Goal: Information Seeking & Learning: Learn about a topic

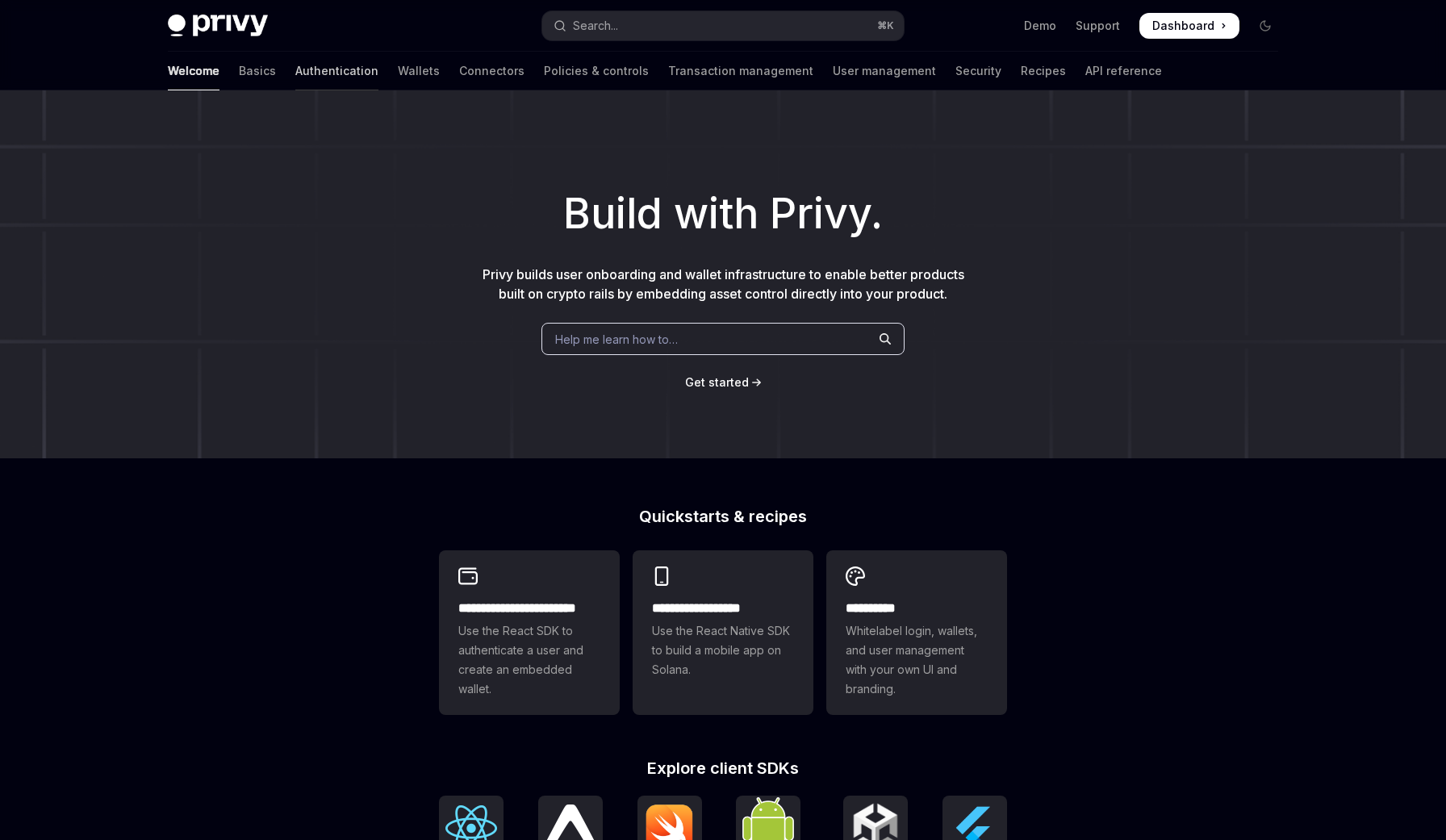
click at [295, 71] on link "Authentication" at bounding box center [336, 71] width 83 height 38
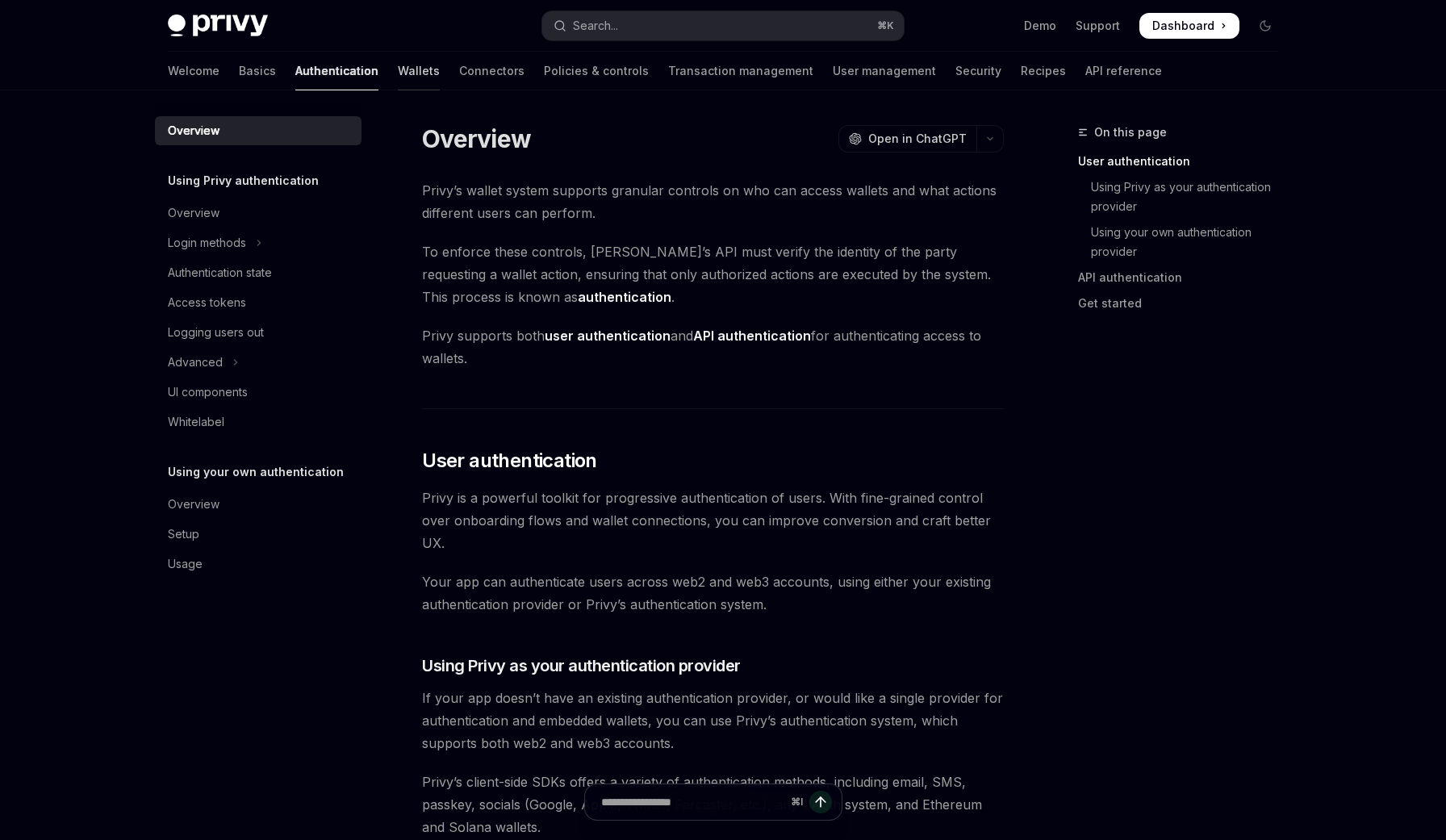
click at [398, 74] on link "Wallets" at bounding box center [419, 71] width 42 height 38
type textarea "*"
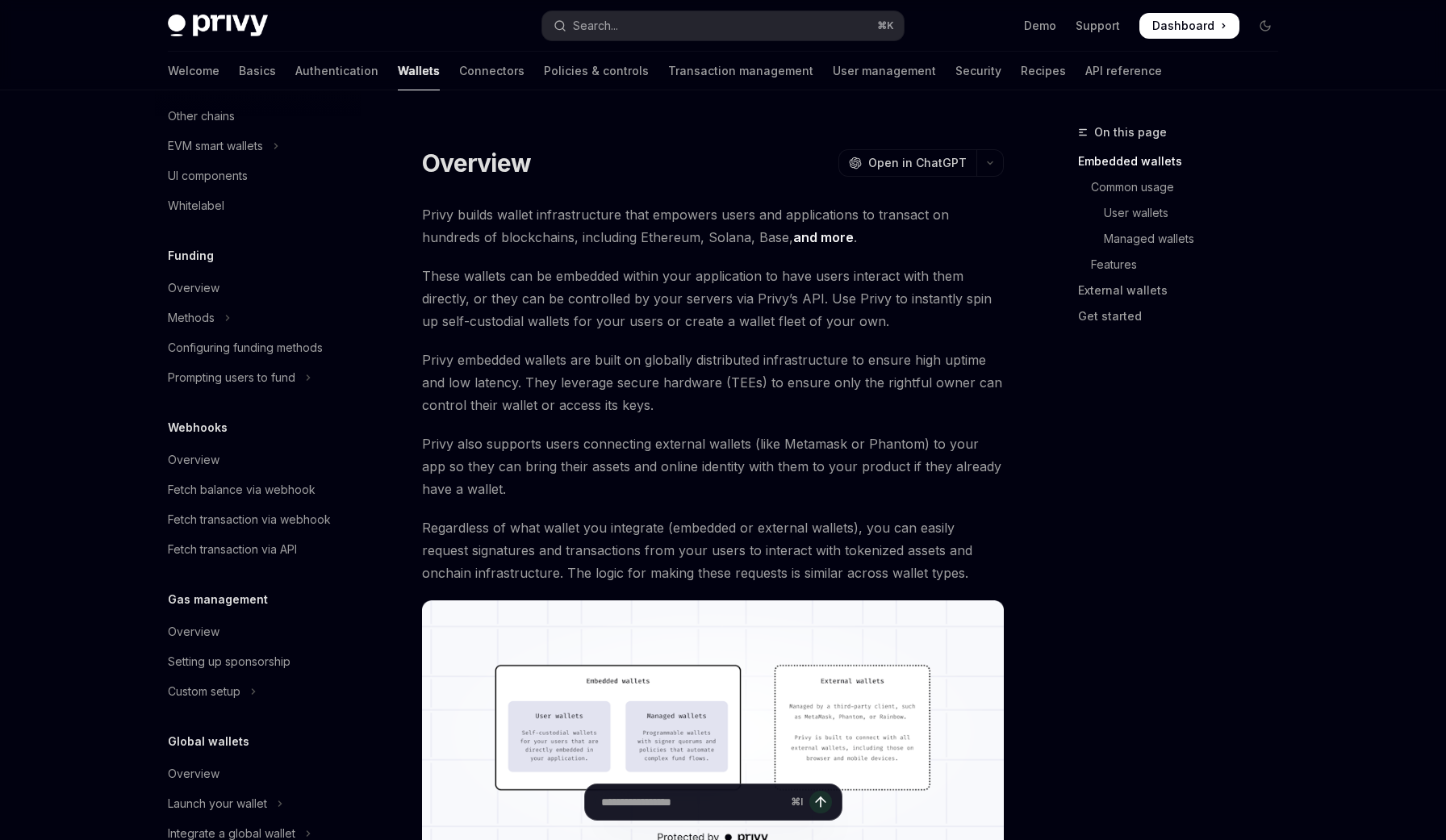
scroll to position [565, 0]
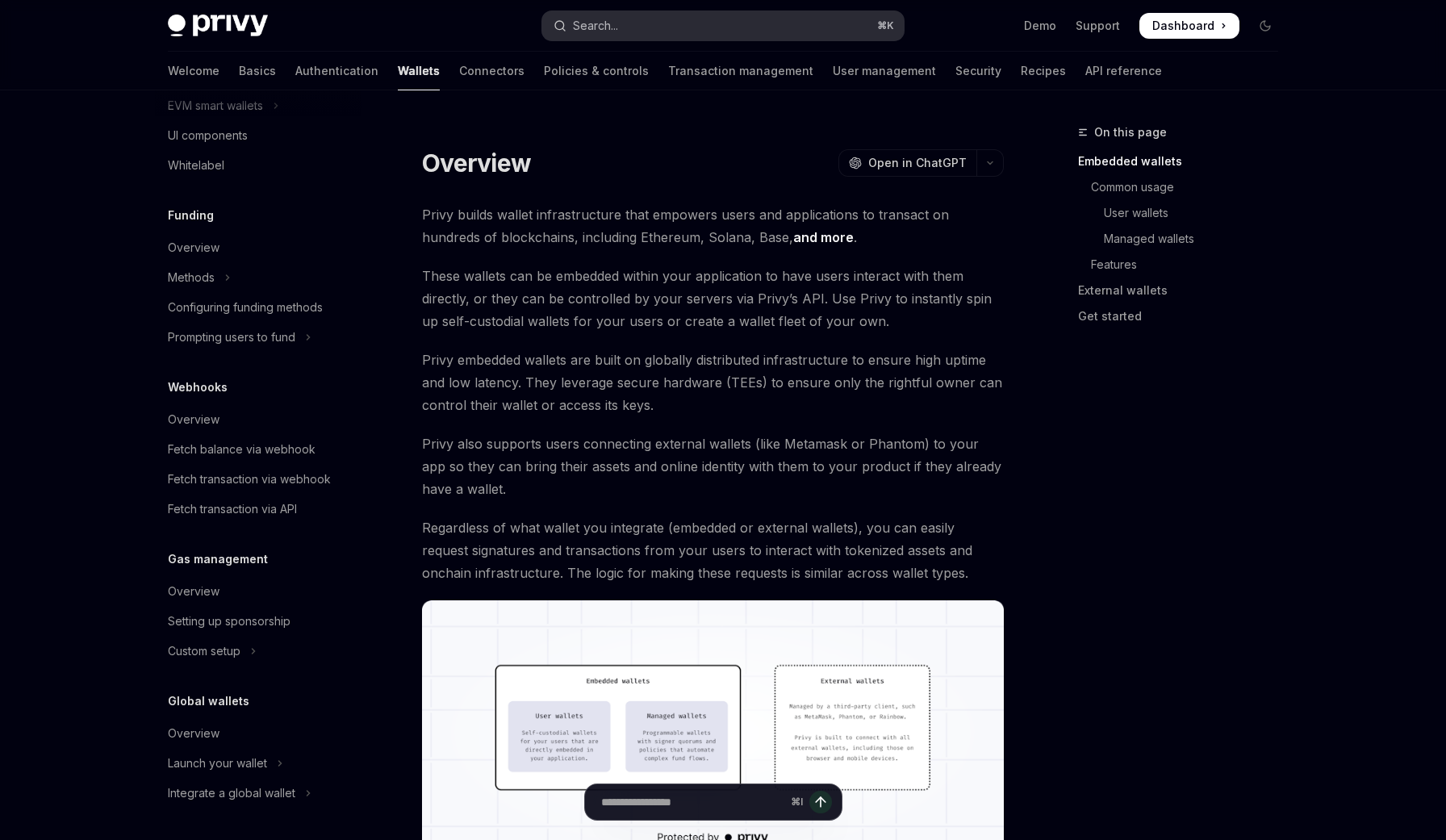
click at [706, 31] on button "Search... ⌘ K" at bounding box center [723, 25] width 361 height 29
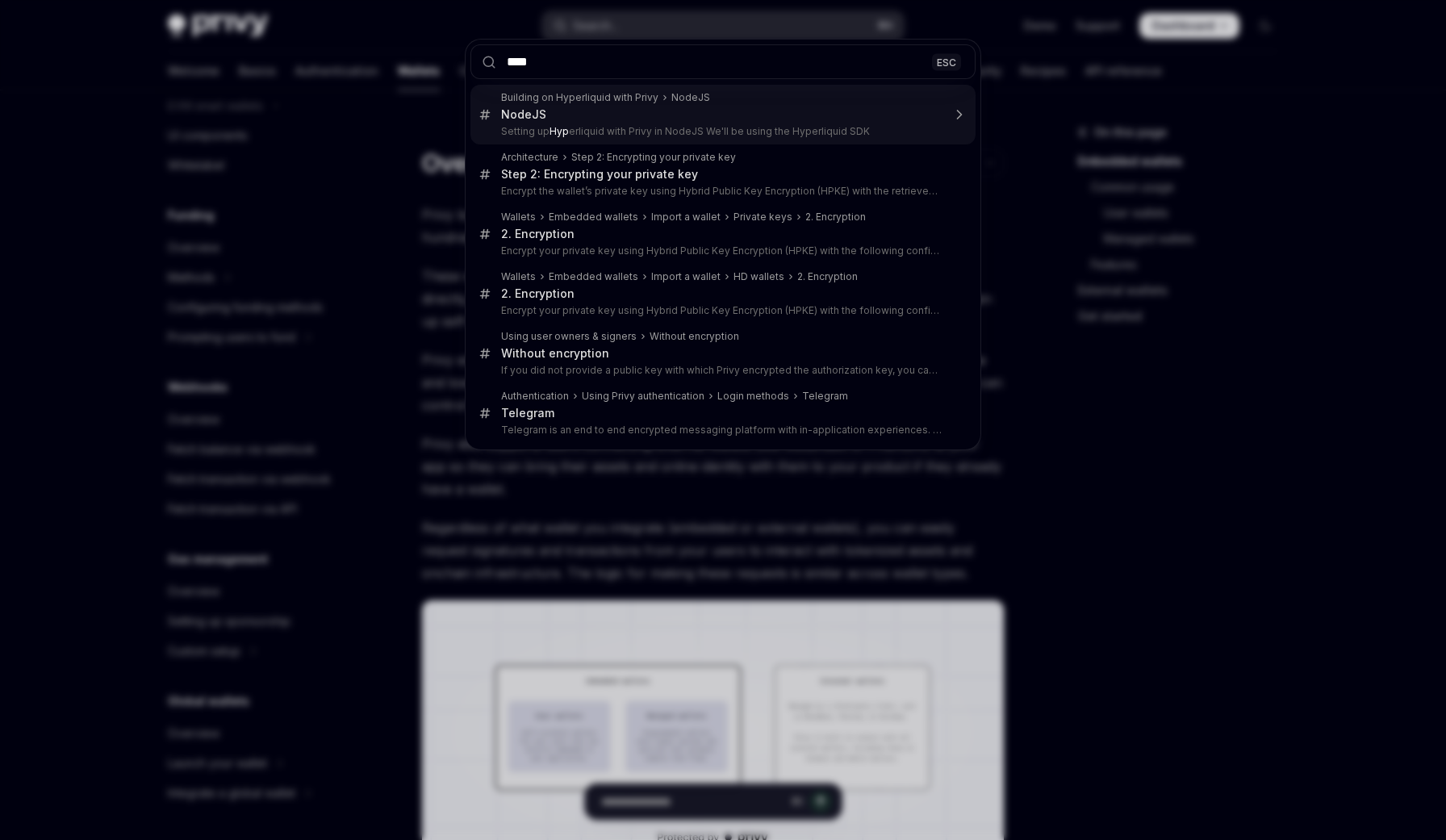
type input "*****"
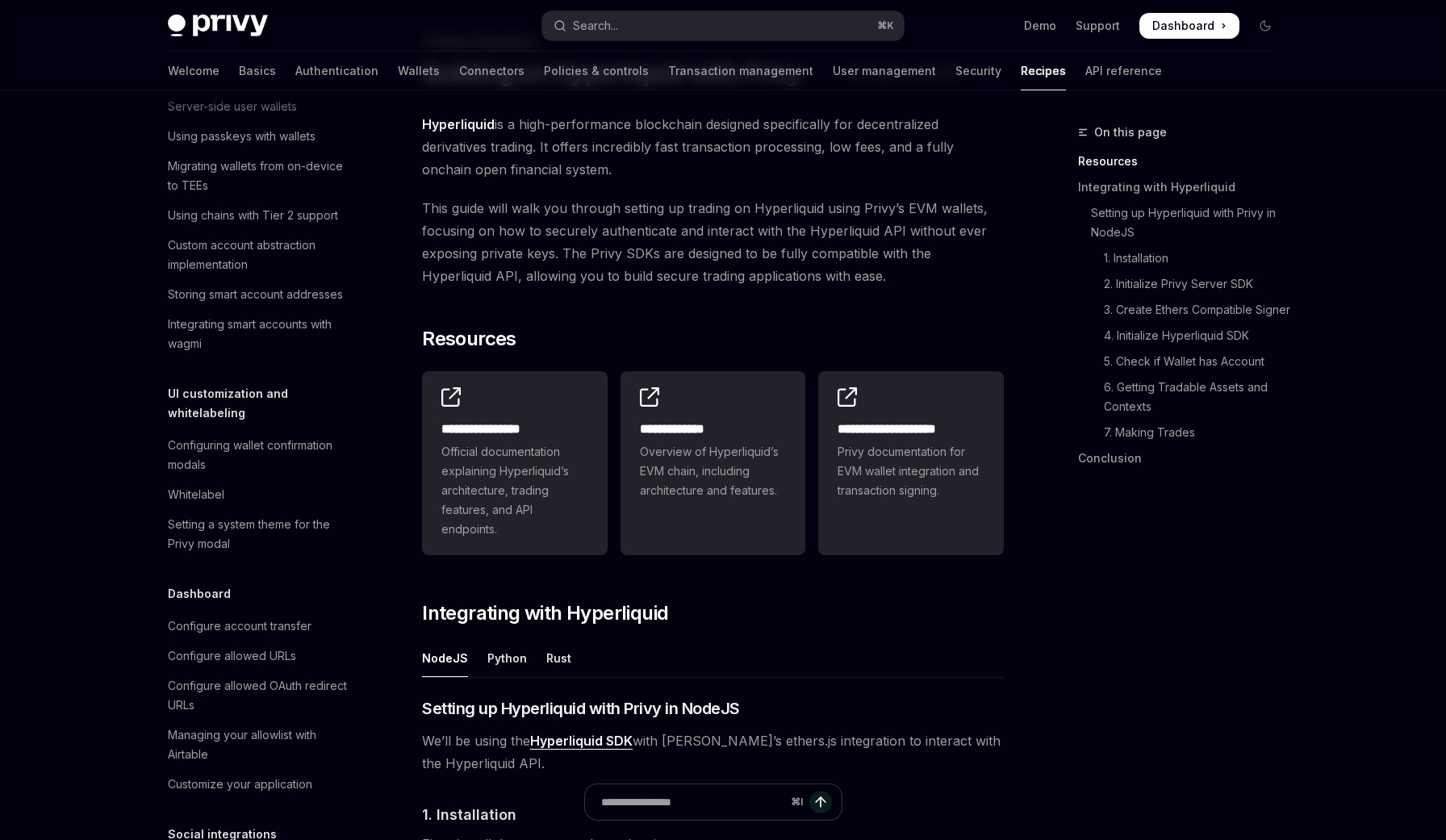
scroll to position [1448, 0]
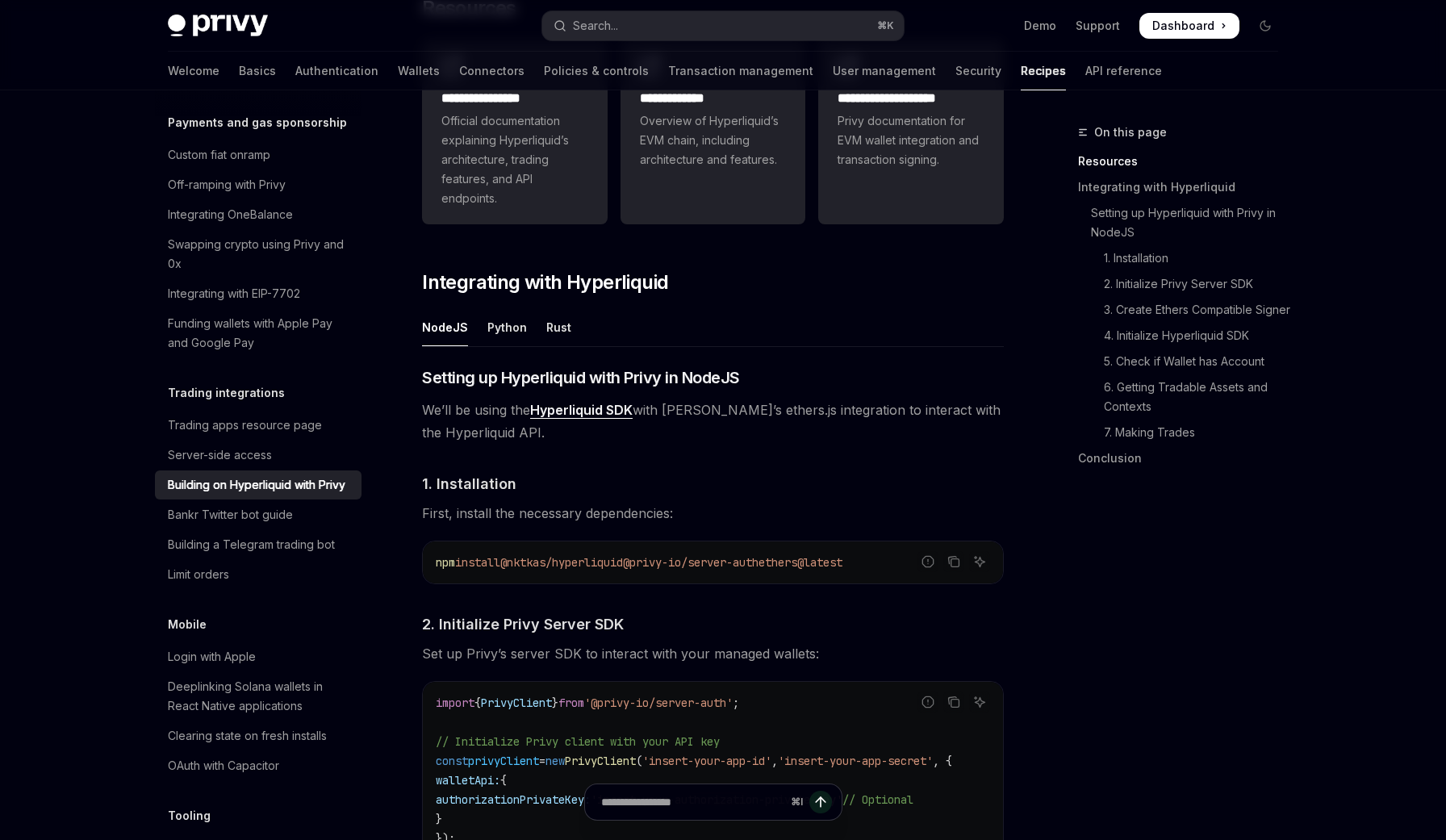
scroll to position [422, 0]
click at [629, 508] on span "First, install the necessary dependencies:" at bounding box center [713, 512] width 582 height 23
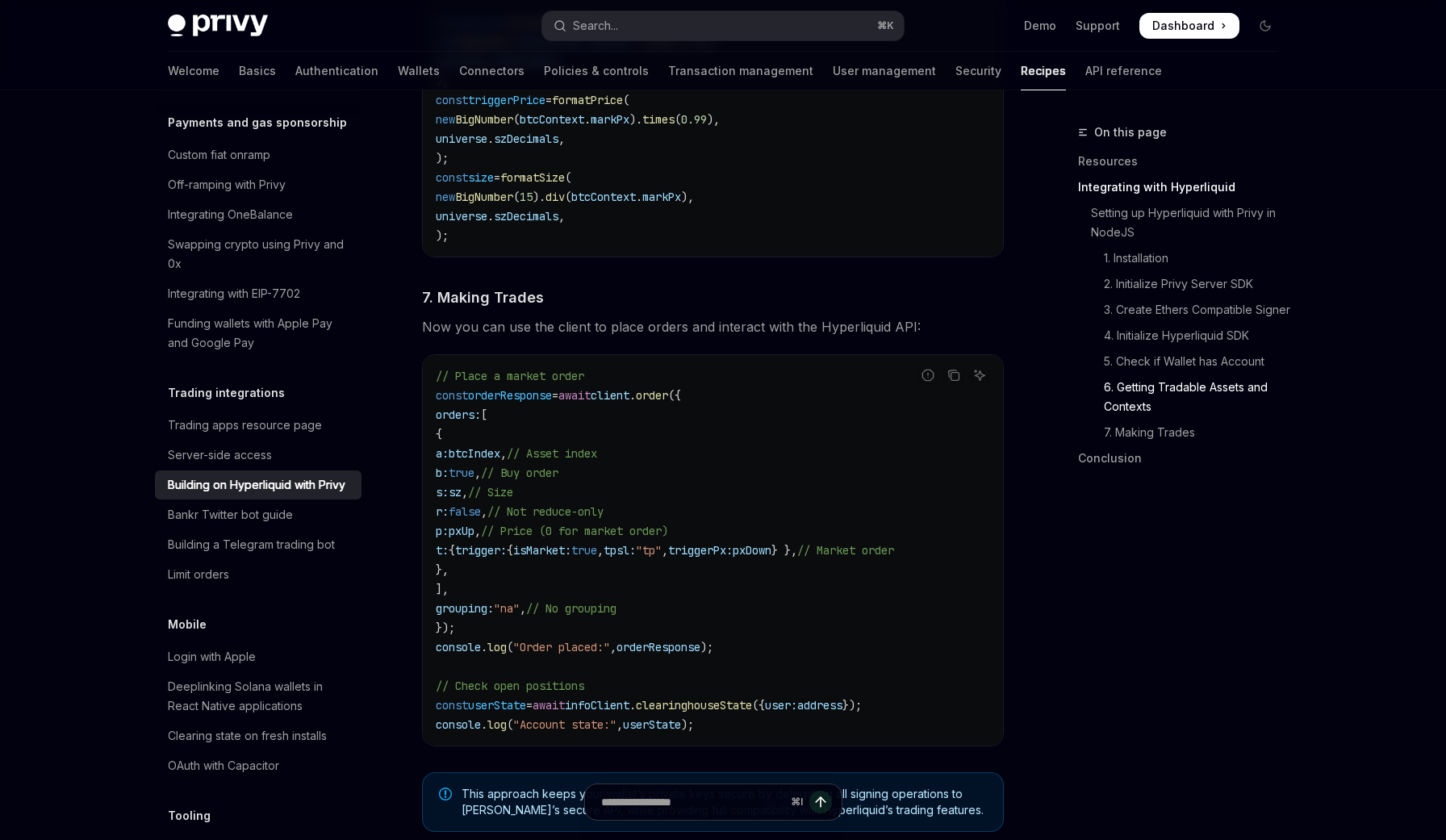
scroll to position [2602, 0]
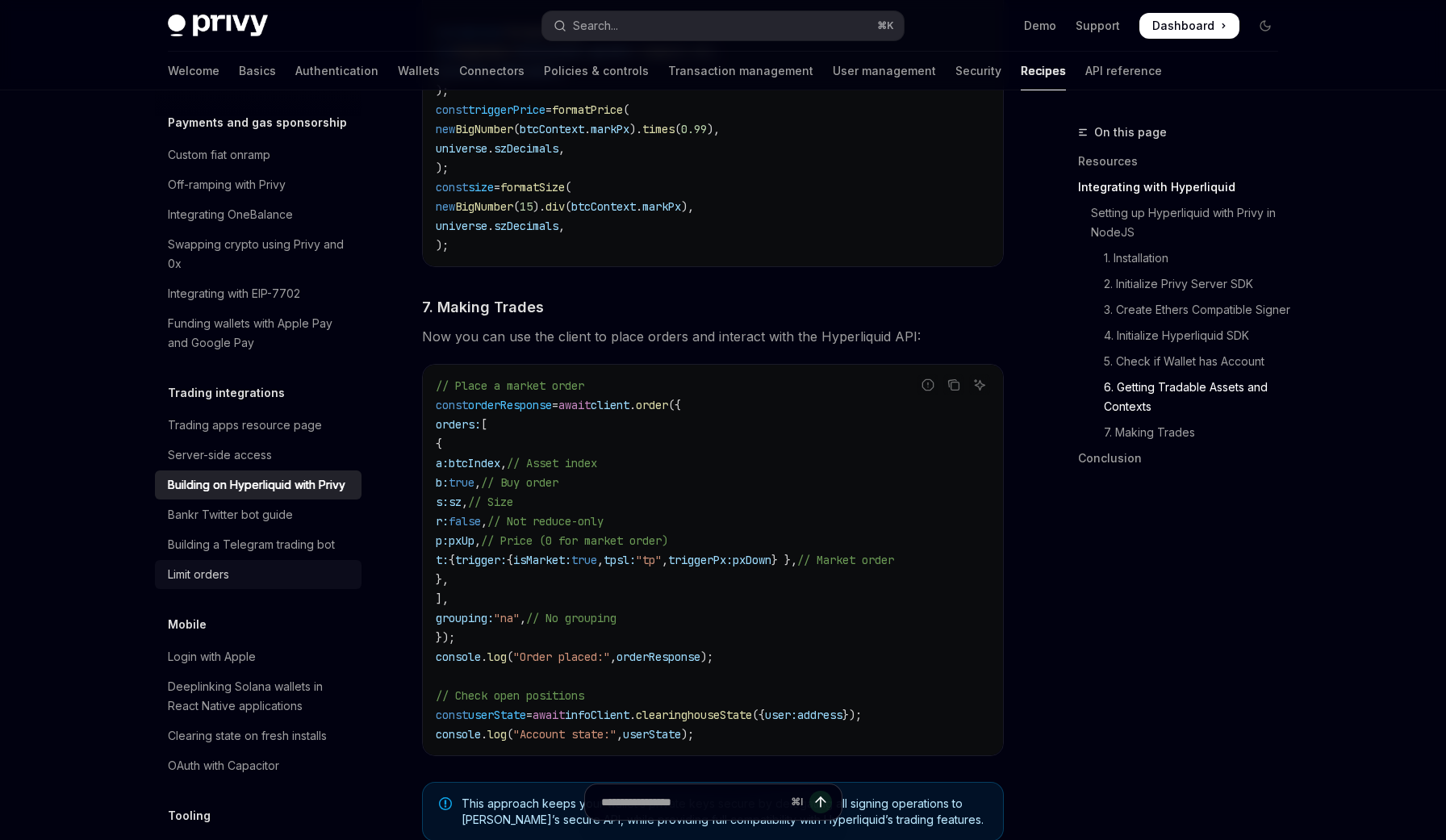
click at [263, 565] on div "Limit orders" at bounding box center [259, 575] width 184 height 19
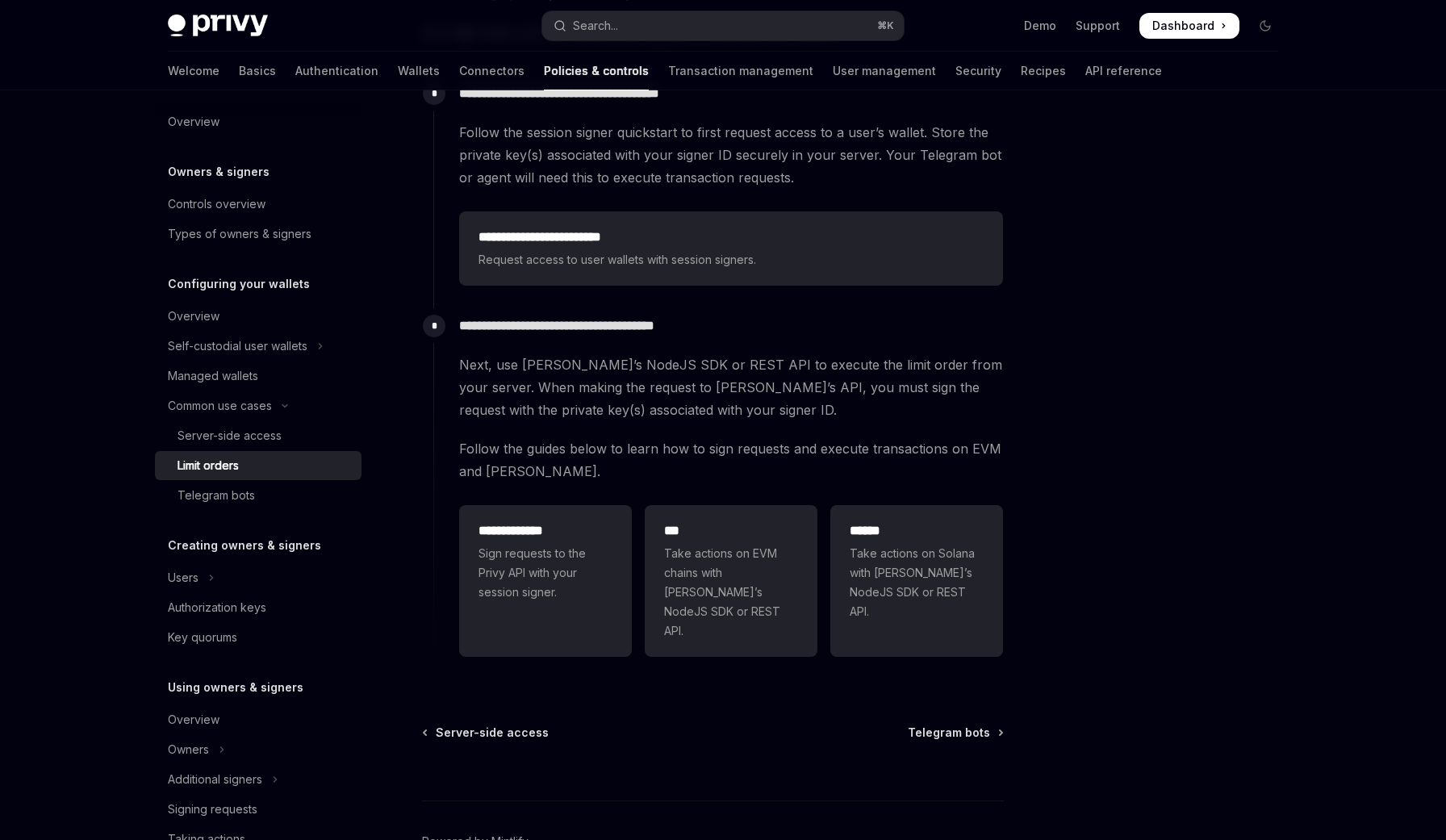
scroll to position [296, 0]
type textarea "*"
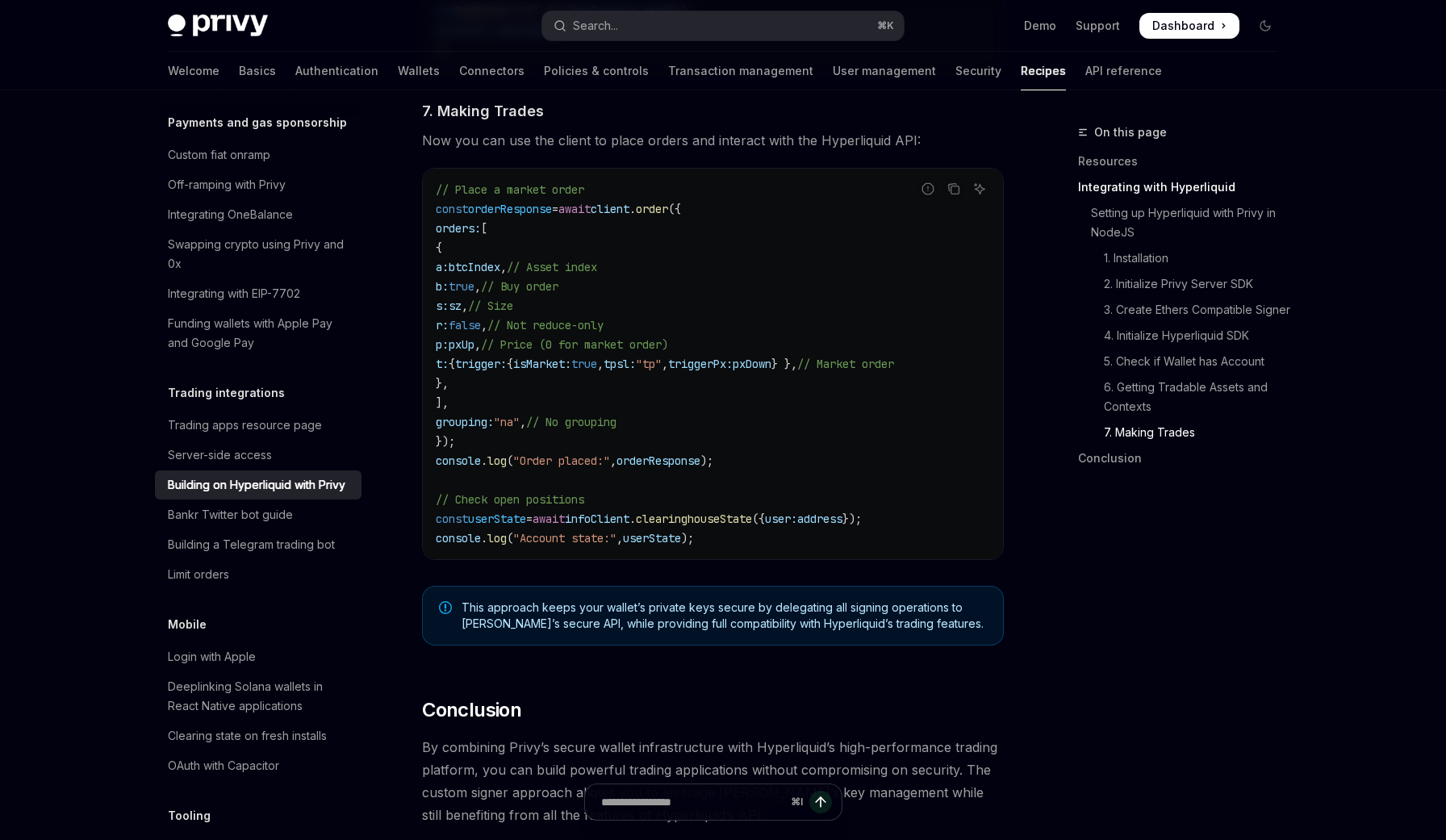
scroll to position [2799, 0]
click at [1186, 24] on span "Dashboard" at bounding box center [1182, 25] width 62 height 17
